Goal: Check status: Check status

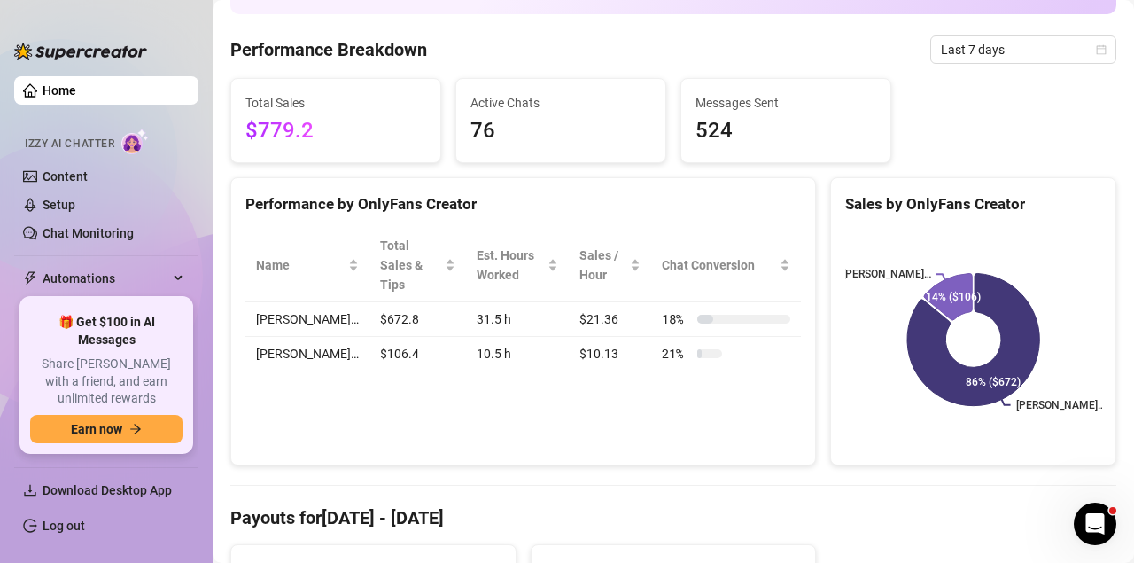
scroll to position [156, 0]
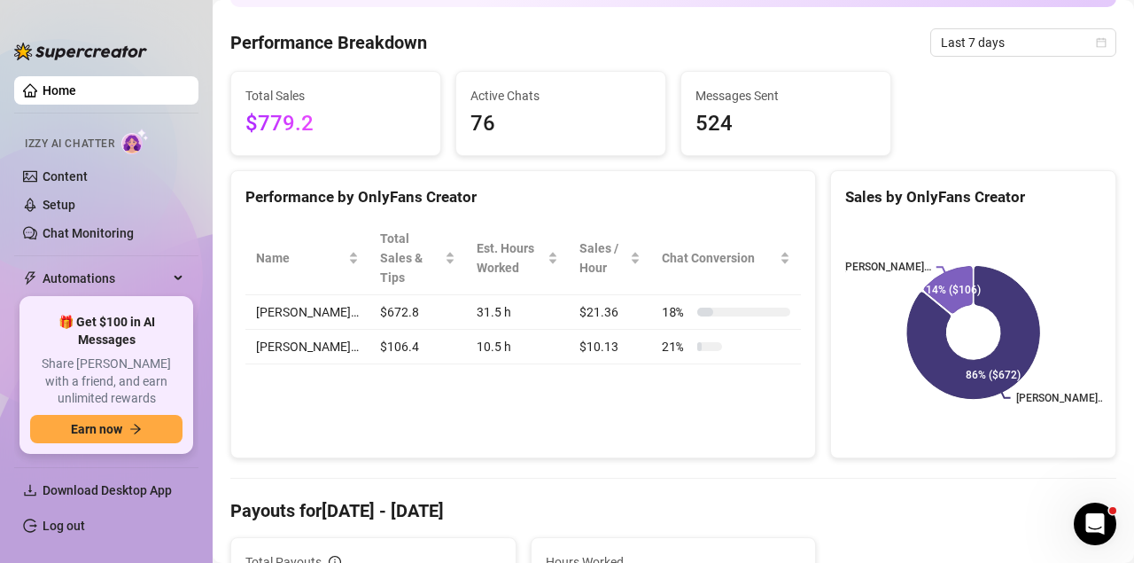
click at [995, 44] on span "Last 7 days" at bounding box center [1023, 42] width 165 height 27
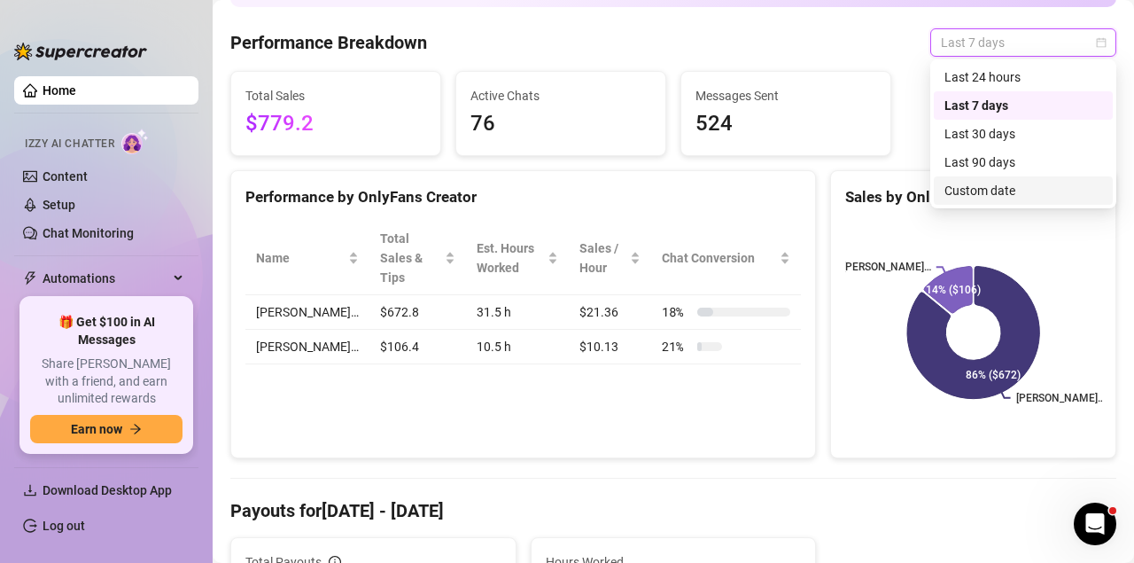
click at [993, 185] on div "Custom date" at bounding box center [1024, 190] width 158 height 19
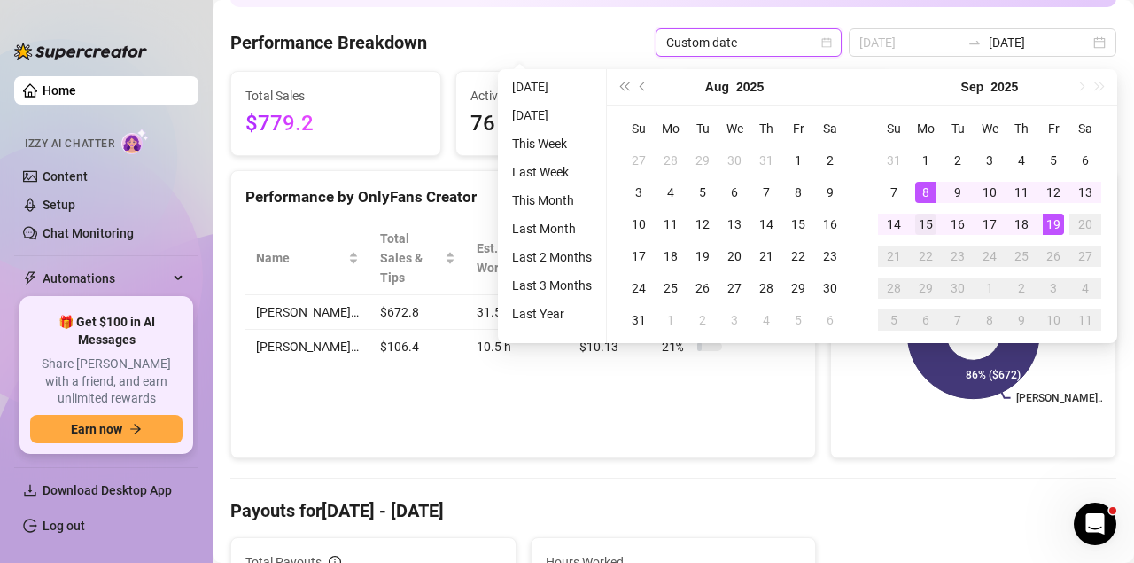
type input "2025-09-15"
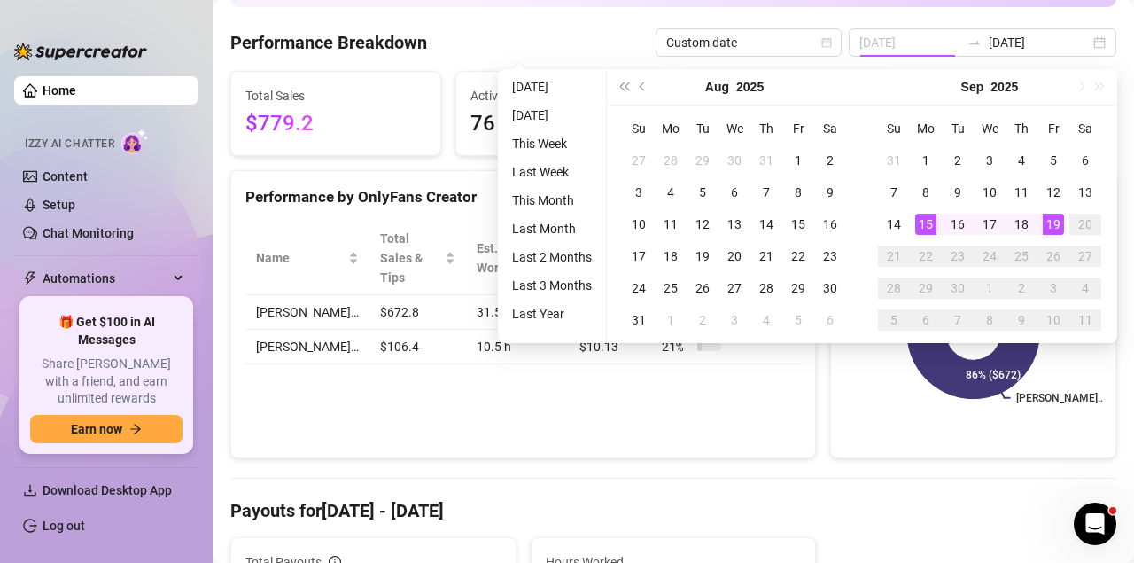
click at [935, 220] on div "15" at bounding box center [925, 224] width 21 height 21
type input "2025-09-19"
click at [1050, 217] on div "19" at bounding box center [1053, 224] width 21 height 21
type input "2025-09-15"
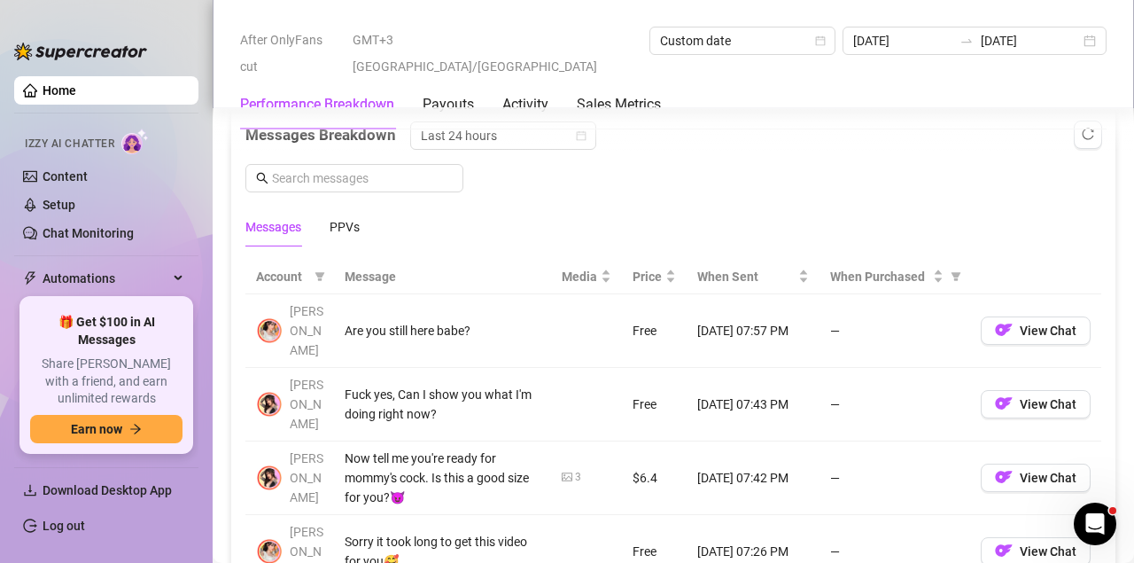
scroll to position [1565, 0]
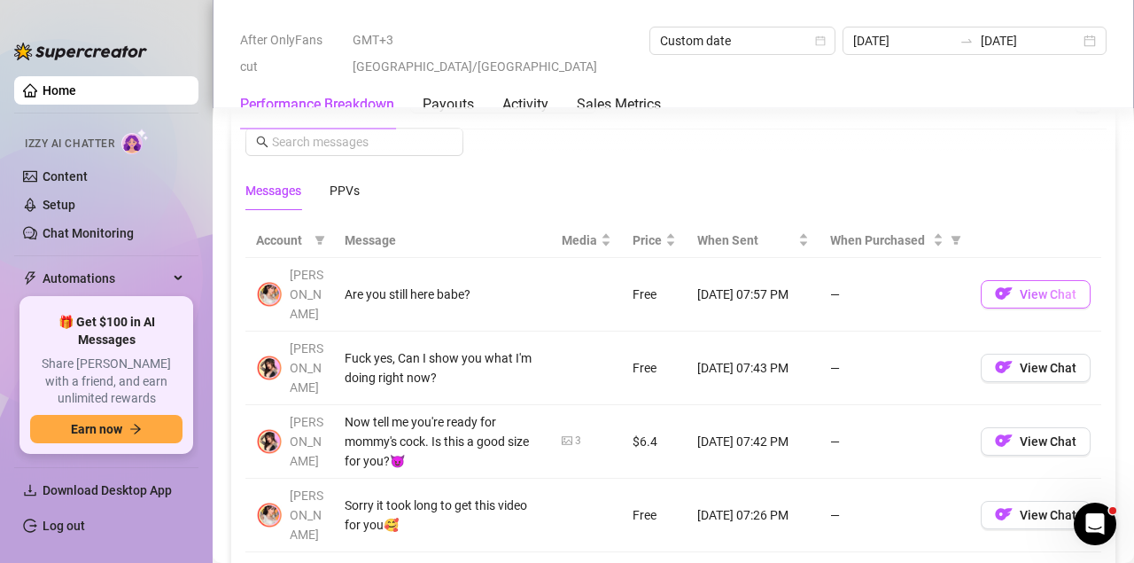
click at [1038, 287] on span "View Chat" at bounding box center [1048, 294] width 57 height 14
